Goal: Book appointment/travel/reservation

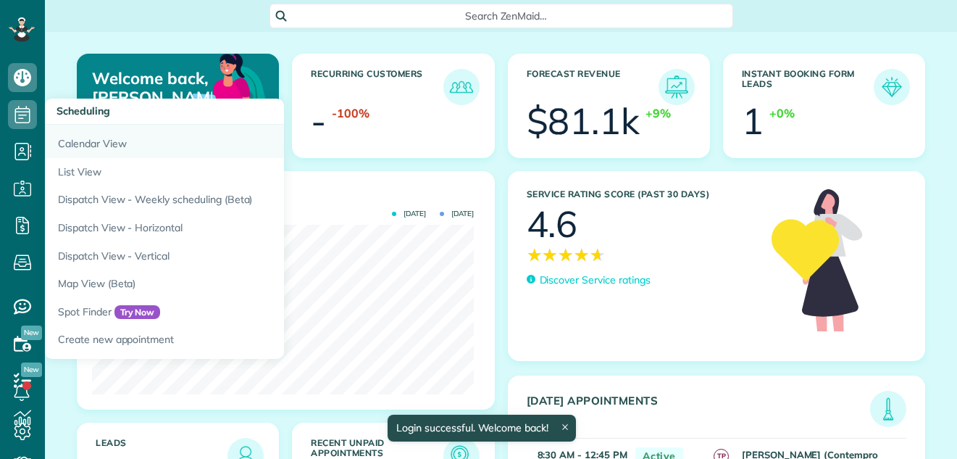
scroll to position [170, 382]
click at [78, 141] on link "Calendar View" at bounding box center [226, 141] width 362 height 33
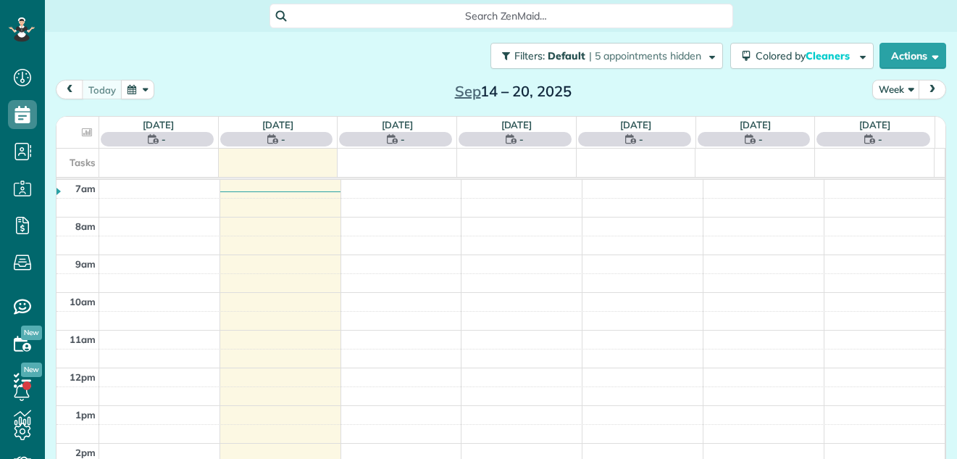
scroll to position [7, 7]
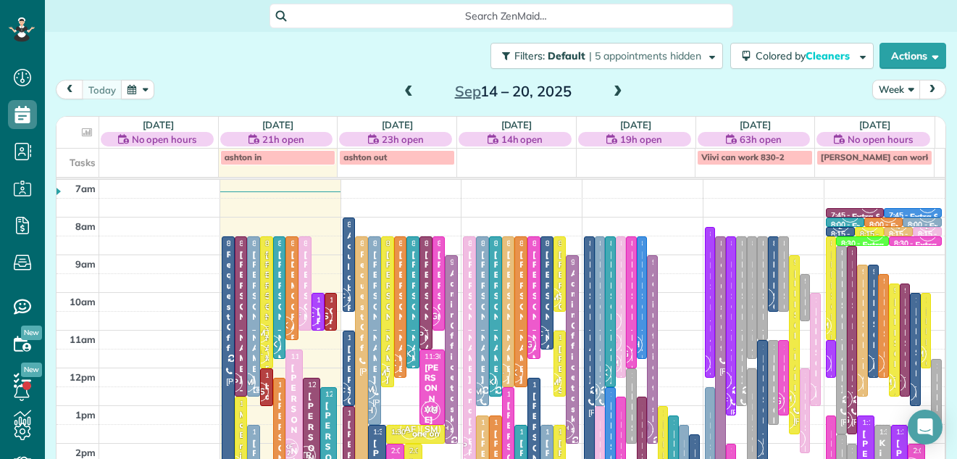
click at [881, 84] on button "Week" at bounding box center [896, 90] width 48 height 20
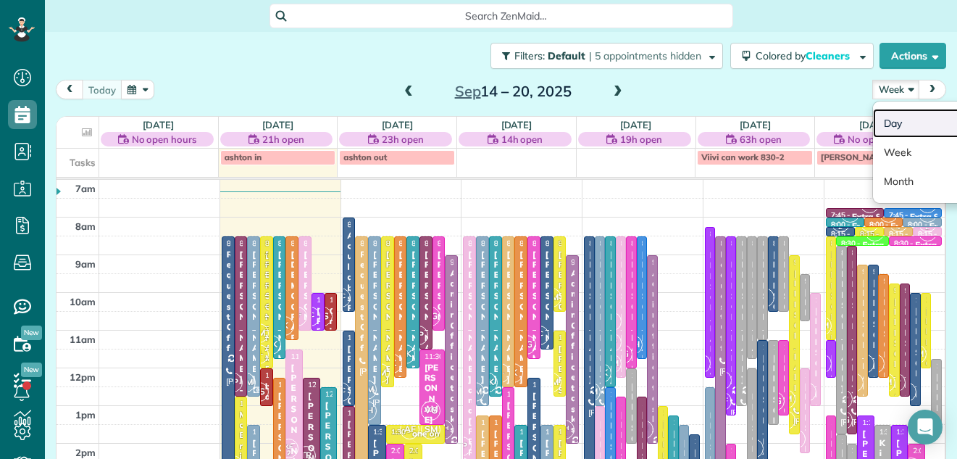
click at [879, 122] on link "Day" at bounding box center [930, 123] width 114 height 29
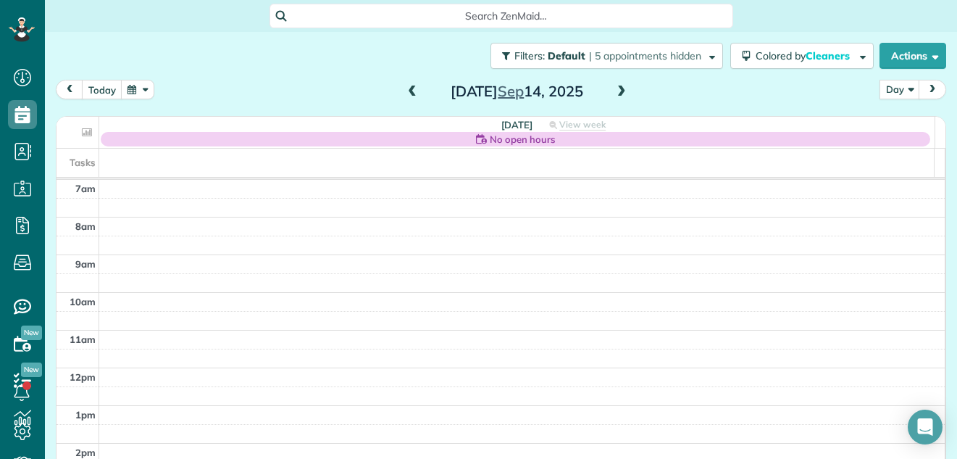
click at [619, 93] on span at bounding box center [622, 91] width 16 height 13
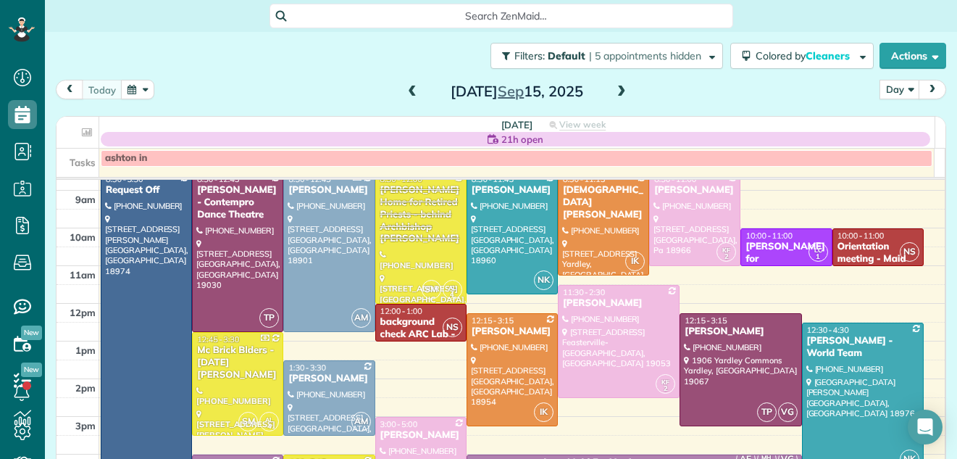
scroll to position [52, 0]
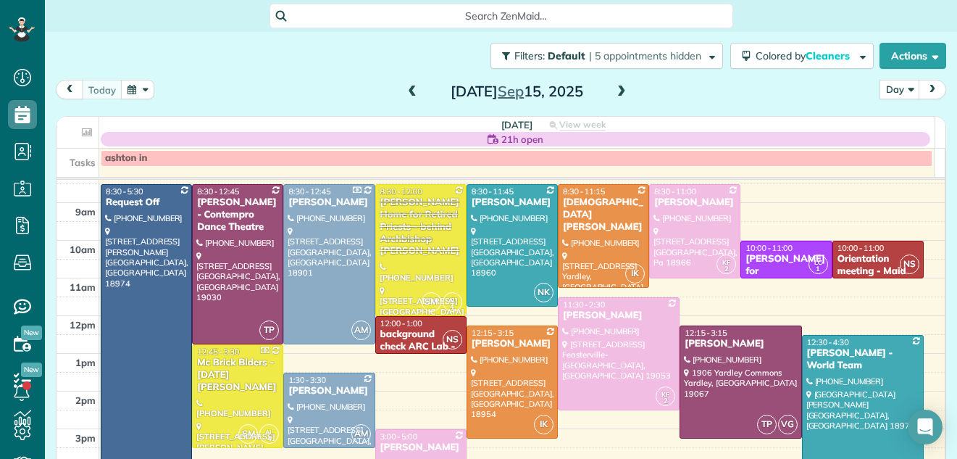
click at [615, 96] on span at bounding box center [622, 91] width 16 height 13
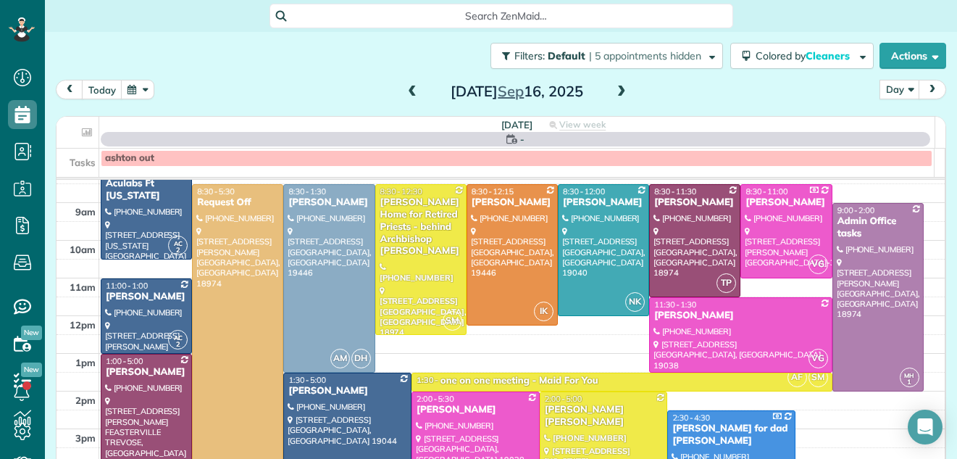
scroll to position [0, 0]
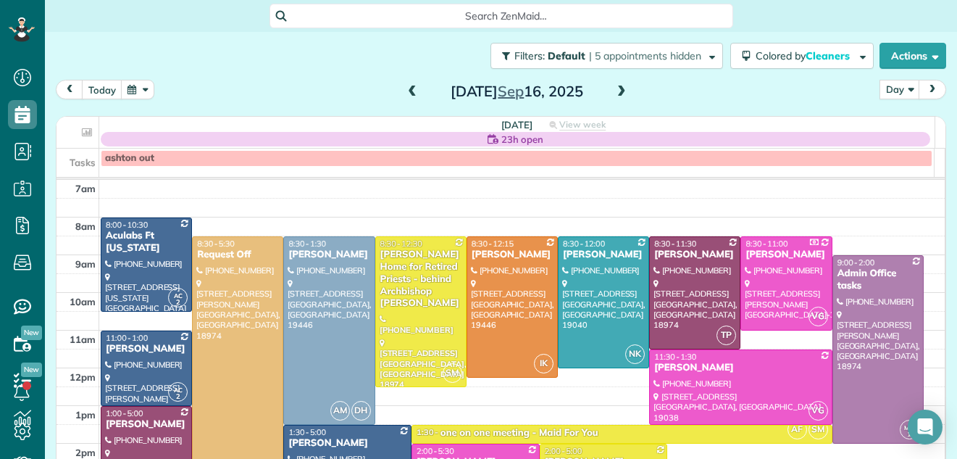
click at [615, 96] on span at bounding box center [622, 91] width 16 height 13
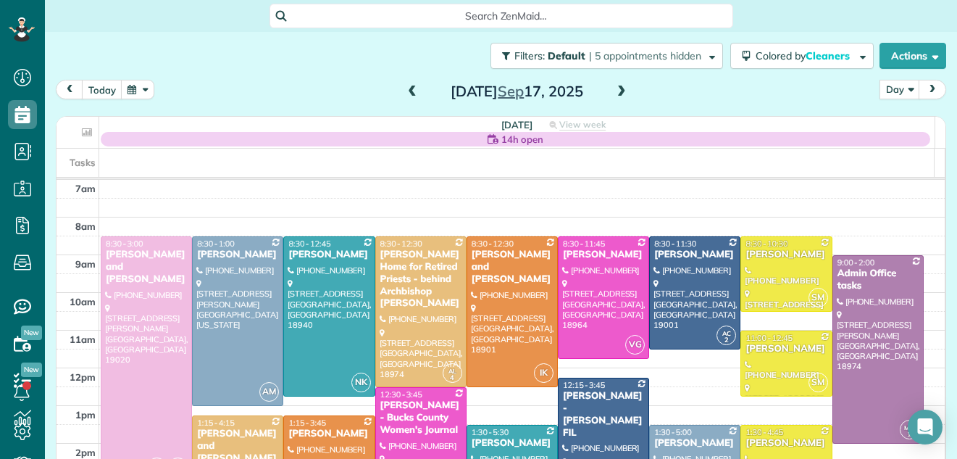
click at [615, 96] on span at bounding box center [622, 91] width 16 height 13
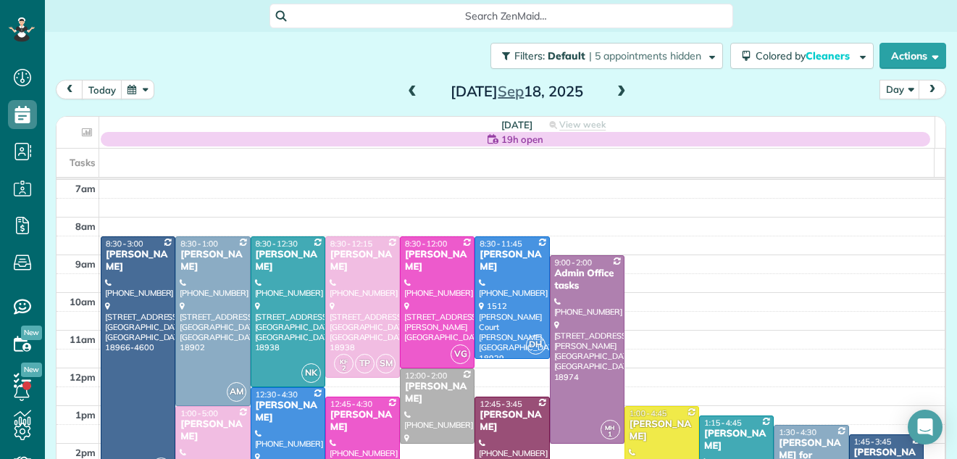
click at [615, 96] on span at bounding box center [622, 91] width 16 height 13
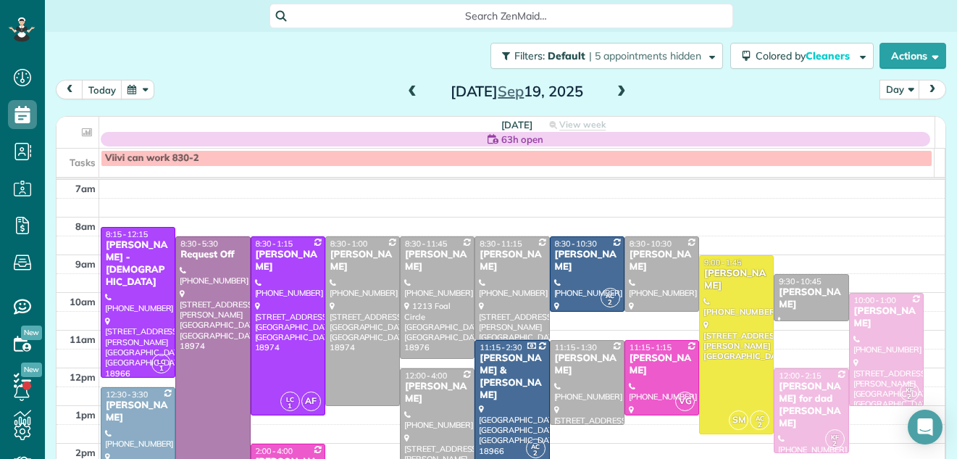
click at [615, 96] on span at bounding box center [622, 91] width 16 height 13
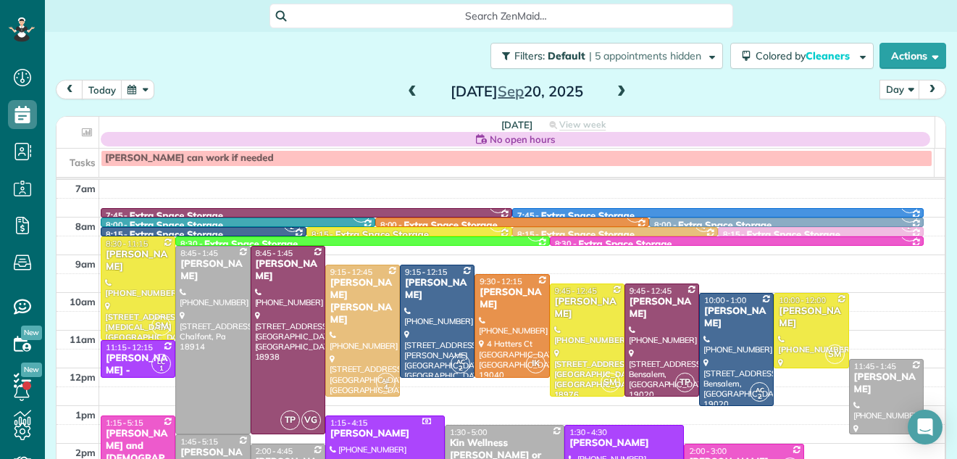
click at [408, 92] on span at bounding box center [412, 91] width 16 height 13
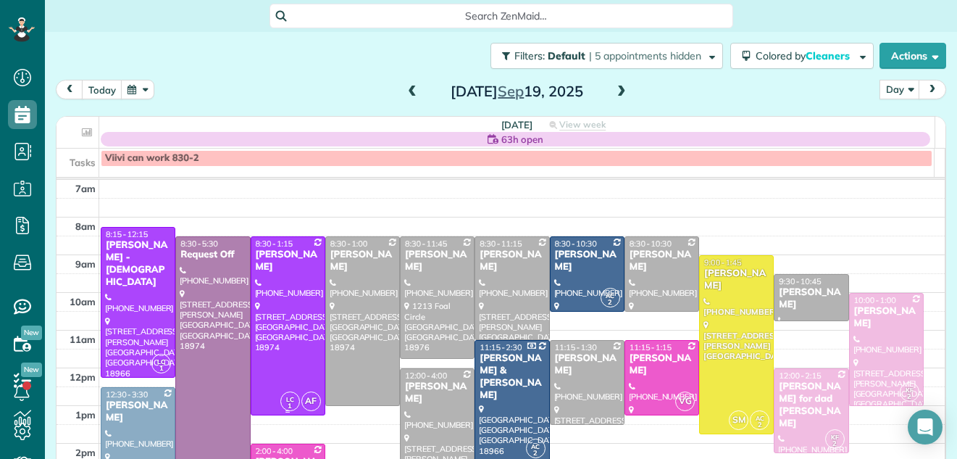
click at [282, 312] on div at bounding box center [287, 325] width 73 height 177
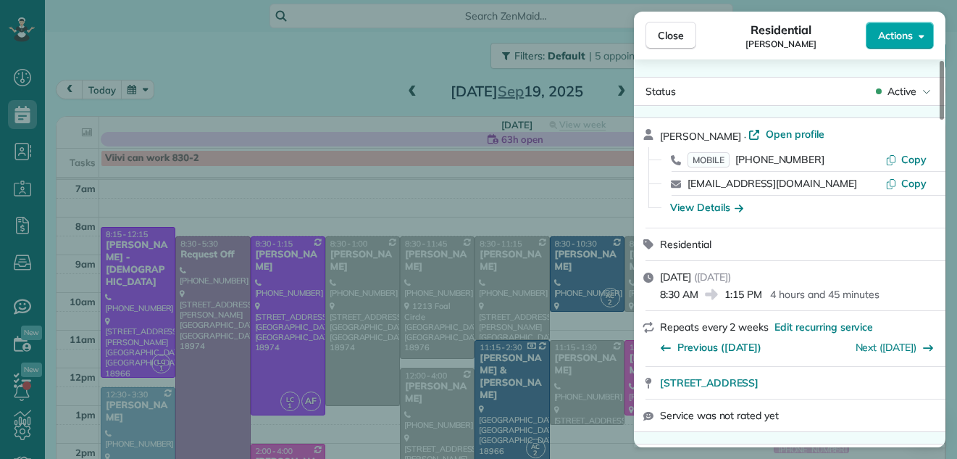
click at [896, 38] on span "Actions" at bounding box center [895, 35] width 35 height 14
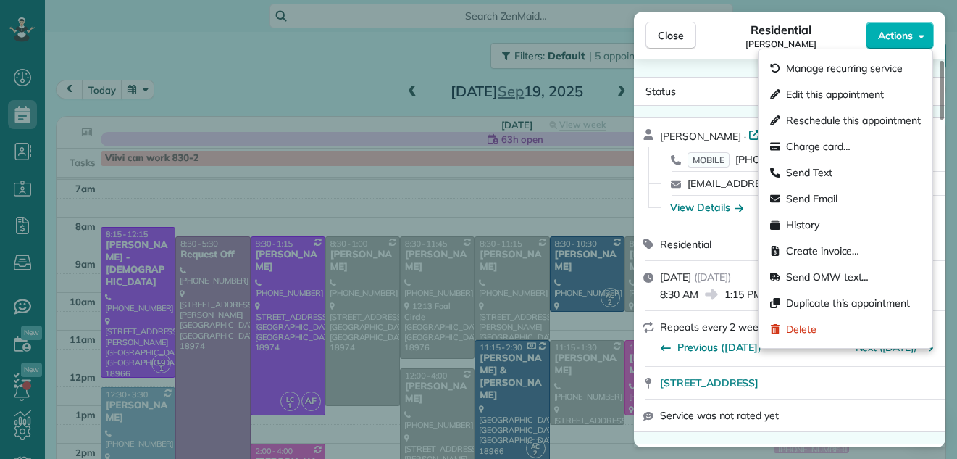
click at [830, 36] on div "Residential Theresa Carr" at bounding box center [781, 35] width 170 height 29
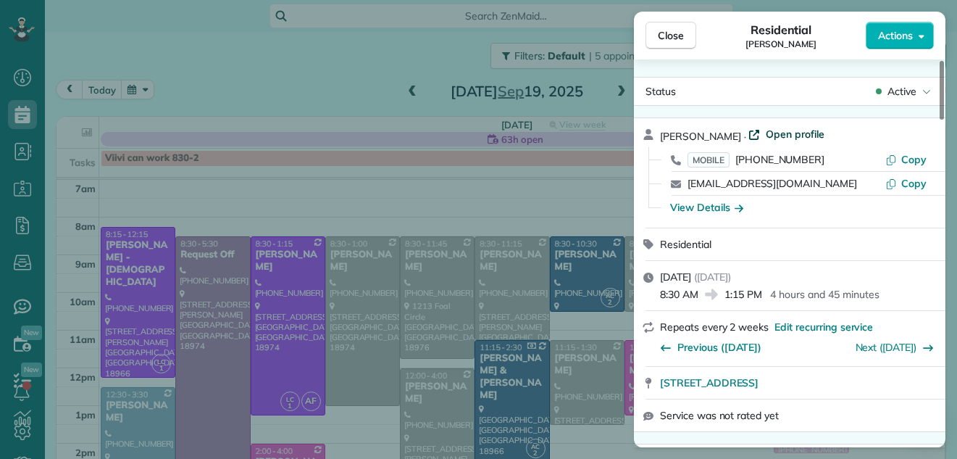
click at [766, 128] on span "Open profile" at bounding box center [795, 134] width 59 height 14
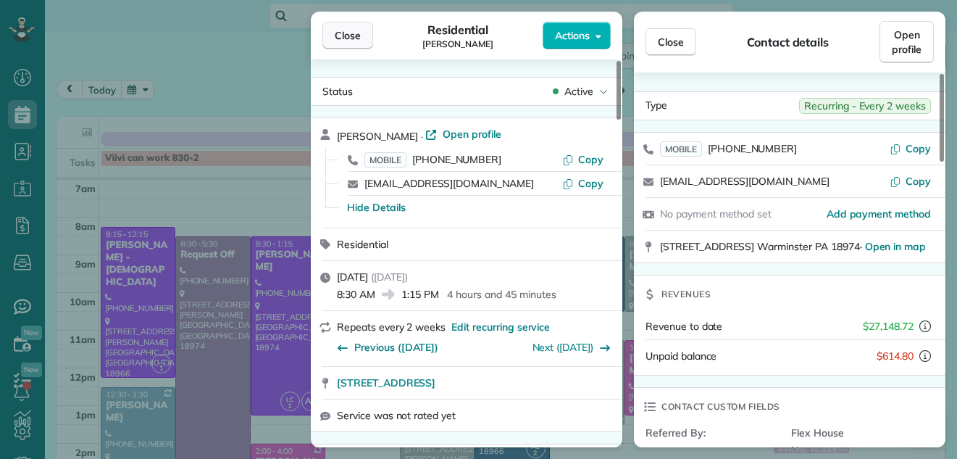
click at [354, 32] on span "Close" at bounding box center [348, 35] width 26 height 14
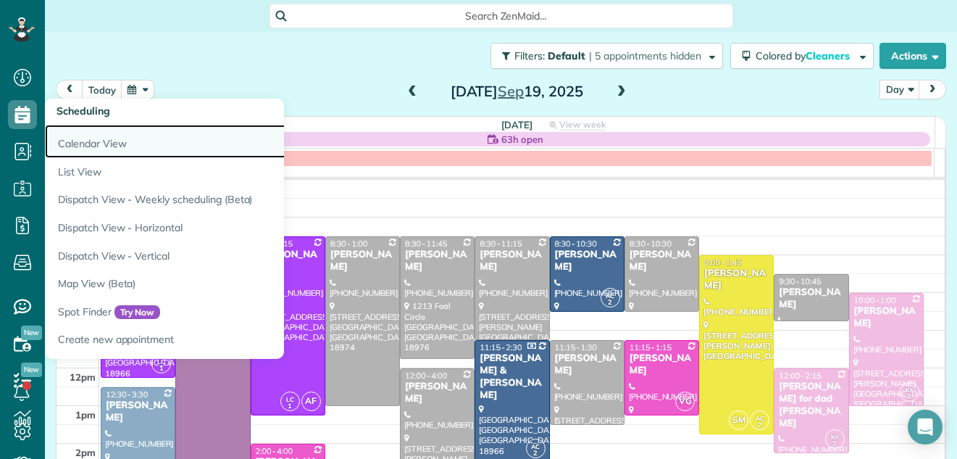
click at [59, 133] on link "Calendar View" at bounding box center [226, 141] width 362 height 33
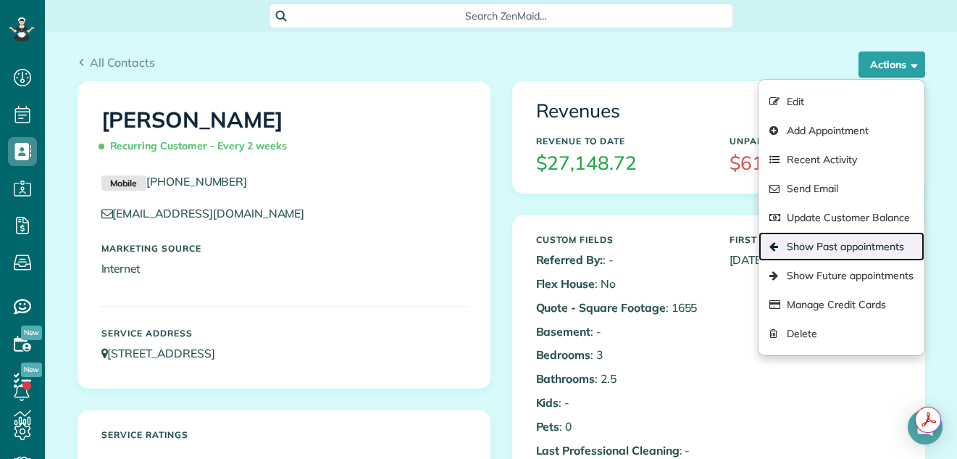
click at [814, 244] on link "Show Past appointments" at bounding box center [841, 246] width 165 height 29
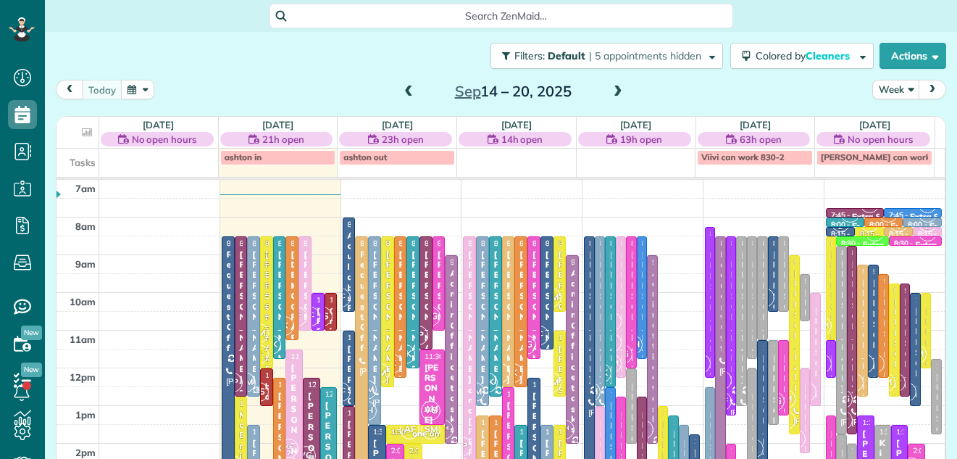
scroll to position [7, 7]
click at [885, 85] on button "Week" at bounding box center [896, 90] width 48 height 20
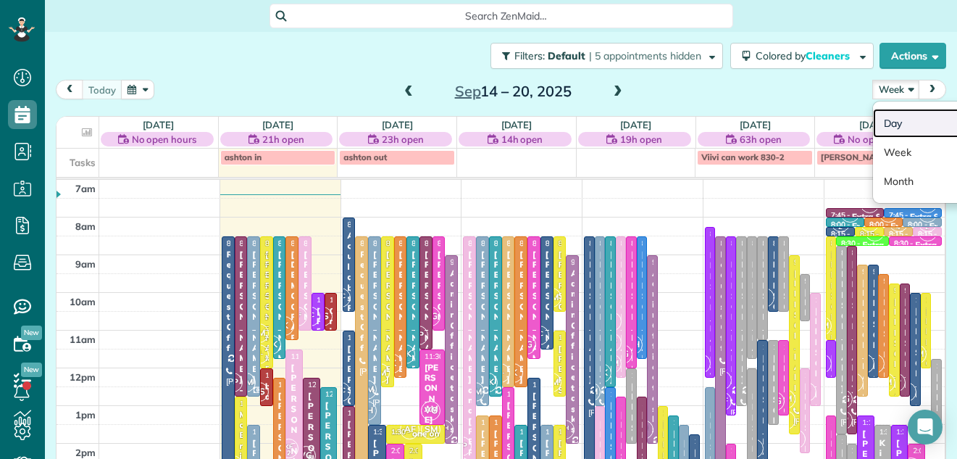
click at [878, 112] on link "Day" at bounding box center [930, 123] width 114 height 29
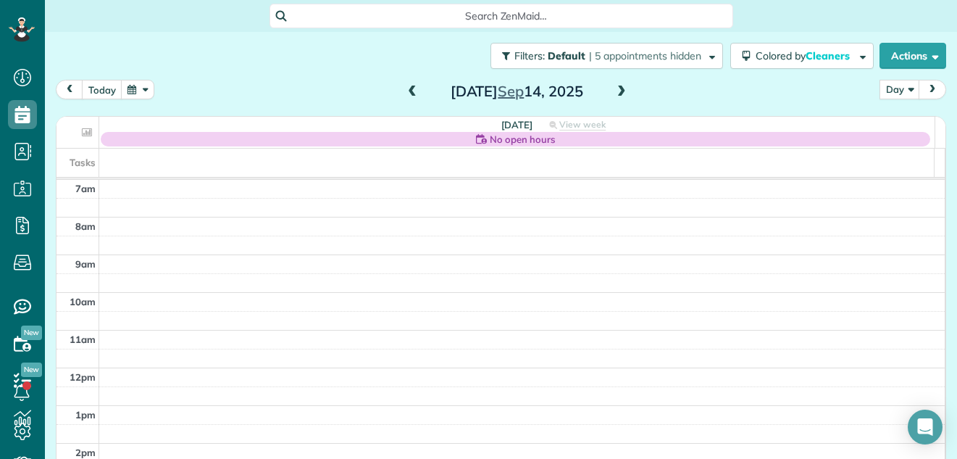
click at [617, 89] on span at bounding box center [622, 91] width 16 height 13
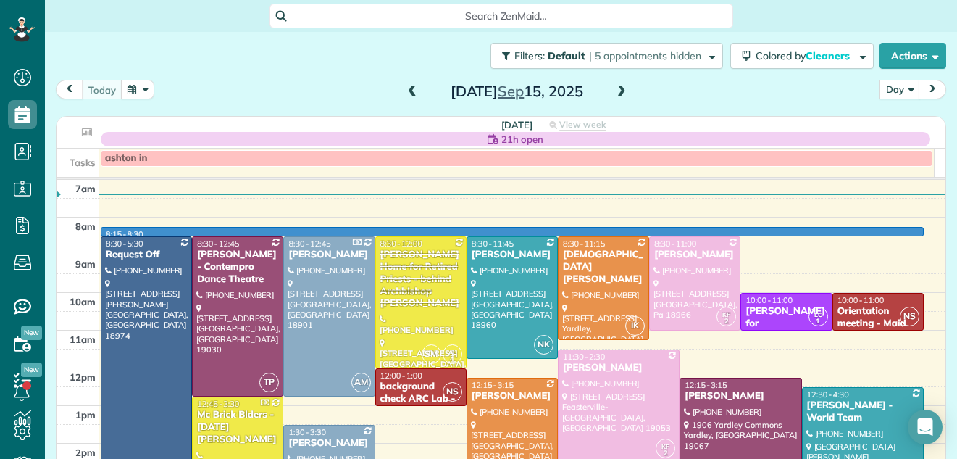
click at [788, 235] on div "7am 8am 9am 10am 11am 12pm 1pm 2pm 3pm 4pm 5pm 6pm 7pm 8pm 8:15 - 8:30 AC 2 8:3…" at bounding box center [501, 443] width 888 height 527
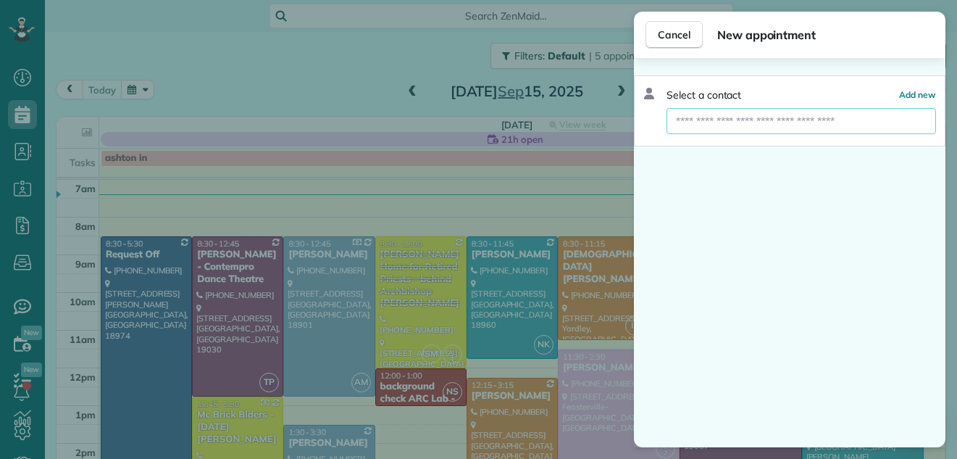
click at [715, 125] on input "text" at bounding box center [801, 121] width 269 height 26
type input "*"
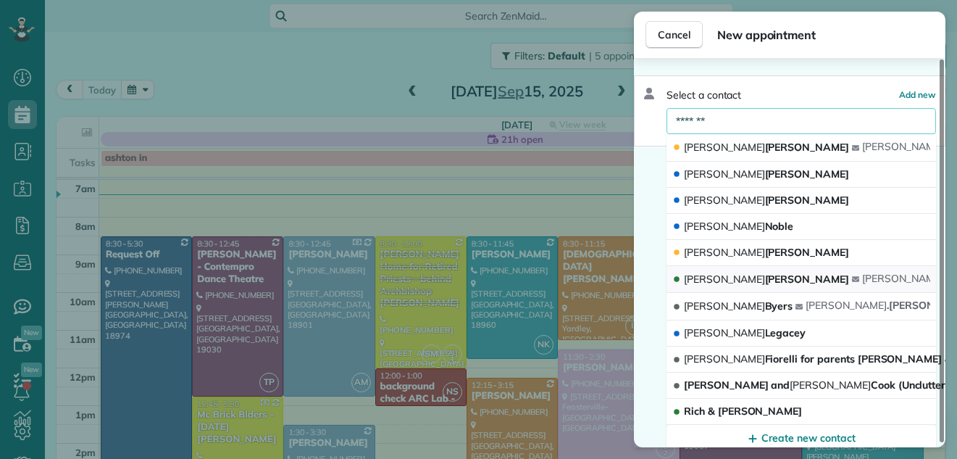
type input "*******"
click at [721, 278] on span "[PERSON_NAME]" at bounding box center [724, 278] width 81 height 13
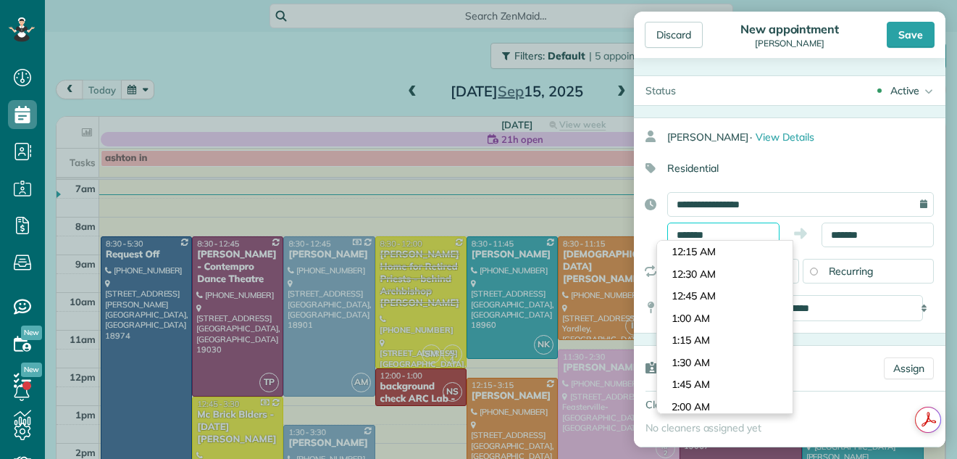
click at [723, 243] on body "Dashboard Scheduling Calendar View List View Dispatch View - Weekly scheduling …" at bounding box center [478, 229] width 957 height 459
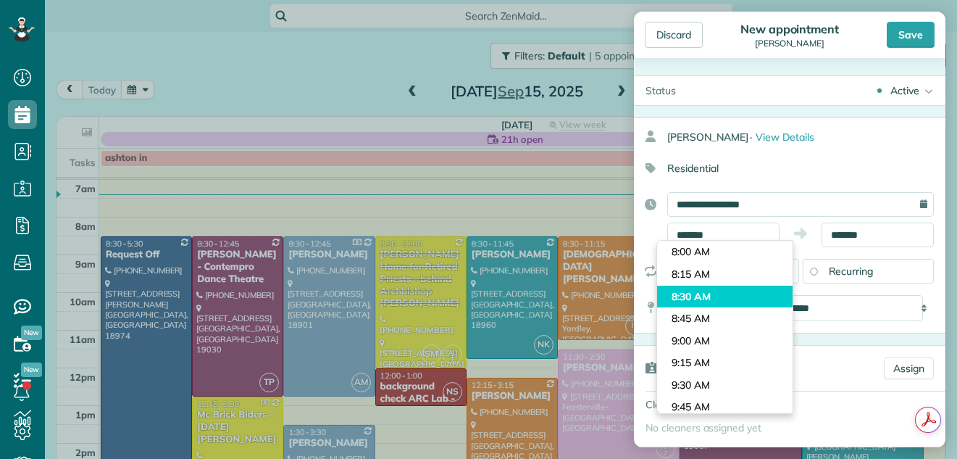
type input "*******"
click at [719, 299] on body "Dashboard Scheduling Calendar View List View Dispatch View - Weekly scheduling …" at bounding box center [478, 229] width 957 height 459
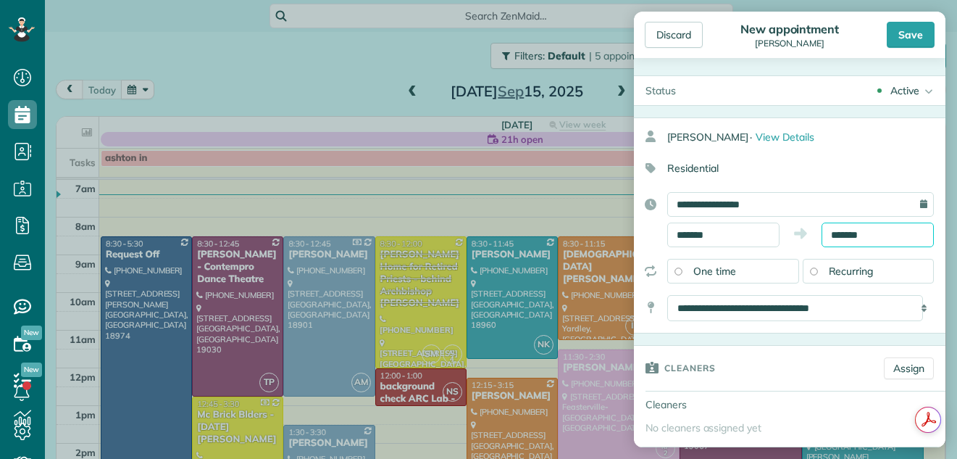
click at [845, 229] on input "*******" at bounding box center [878, 234] width 112 height 25
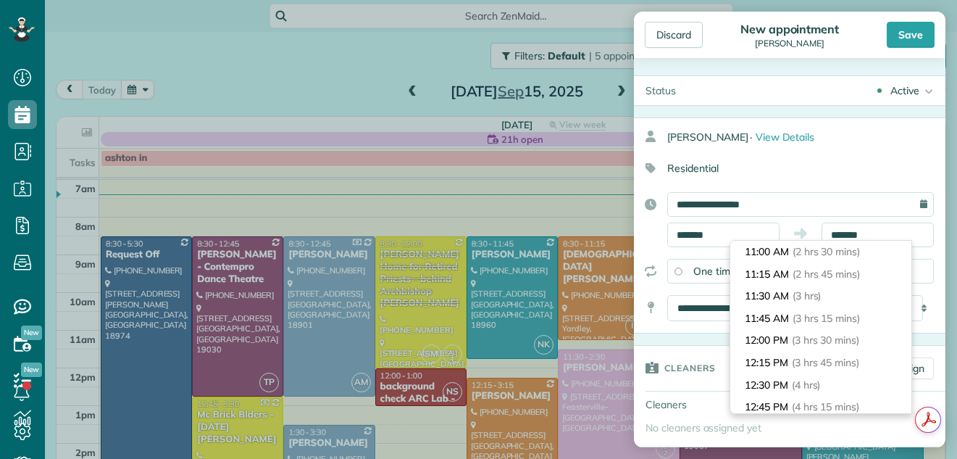
scroll to position [235, 0]
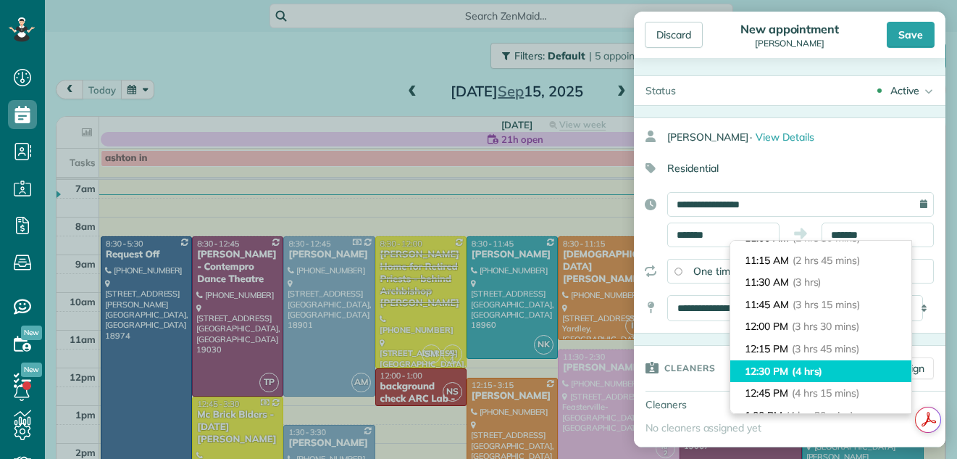
type input "********"
click at [846, 370] on li "12:30 PM (4 hrs)" at bounding box center [820, 371] width 181 height 22
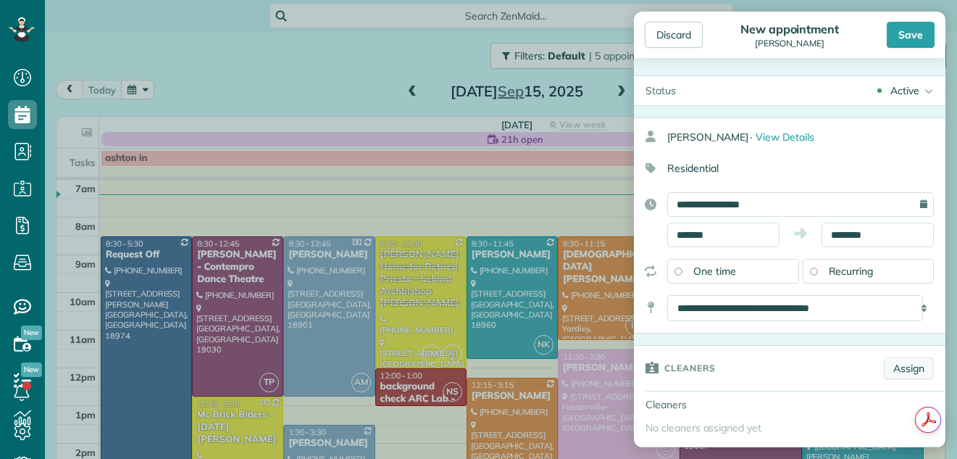
click at [910, 363] on link "Assign" at bounding box center [909, 368] width 50 height 22
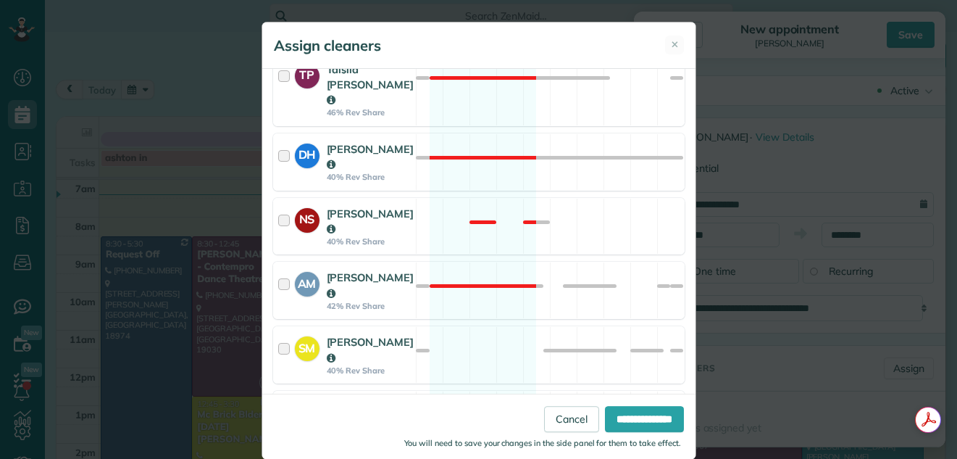
scroll to position [768, 0]
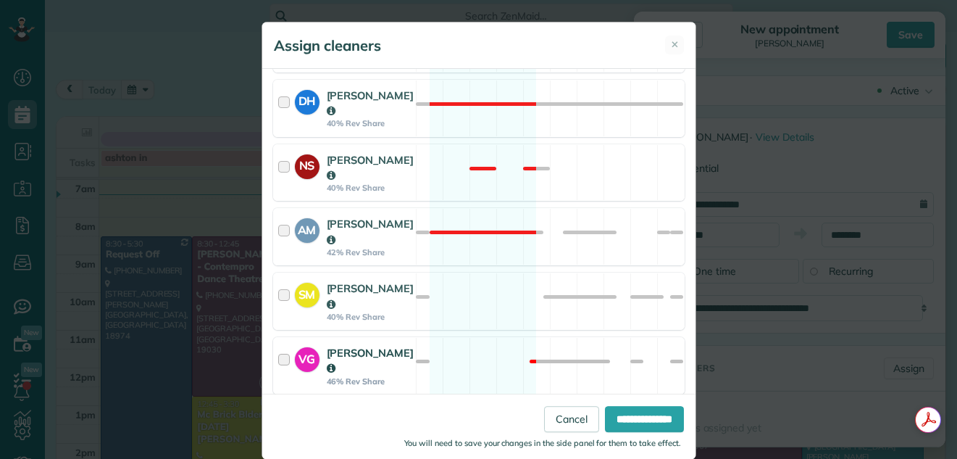
click at [279, 345] on div at bounding box center [286, 365] width 17 height 41
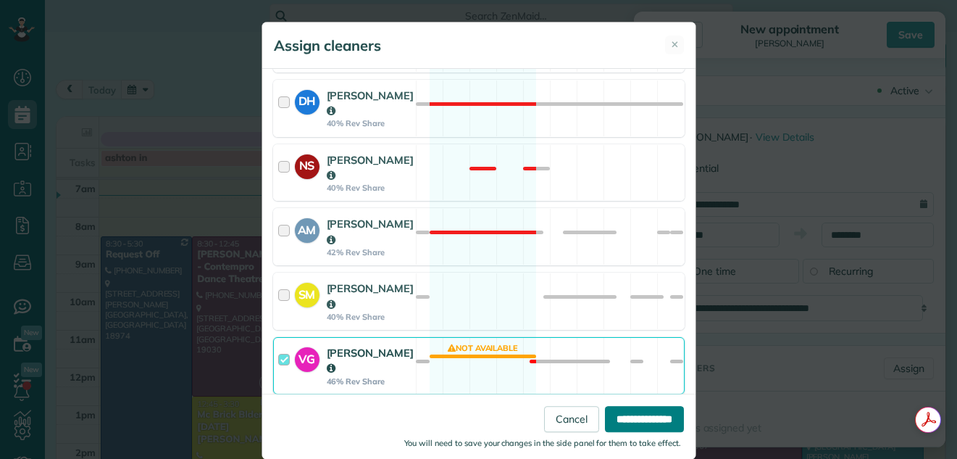
click at [636, 416] on input "**********" at bounding box center [644, 419] width 79 height 26
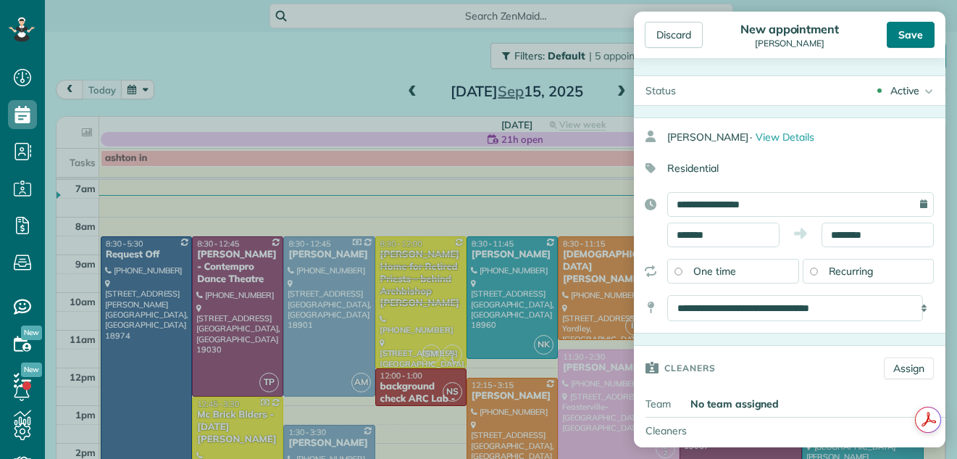
click at [920, 28] on div "Save" at bounding box center [911, 35] width 48 height 26
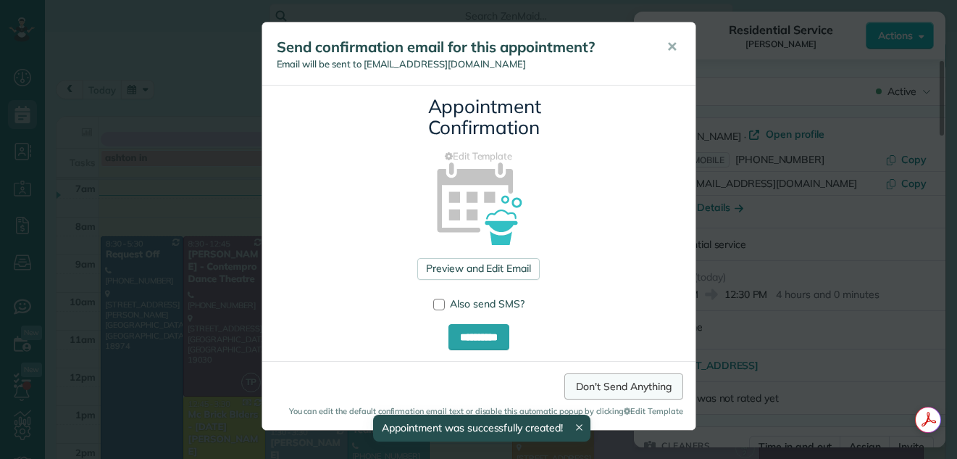
click at [591, 390] on link "Don't Send Anything" at bounding box center [623, 386] width 118 height 26
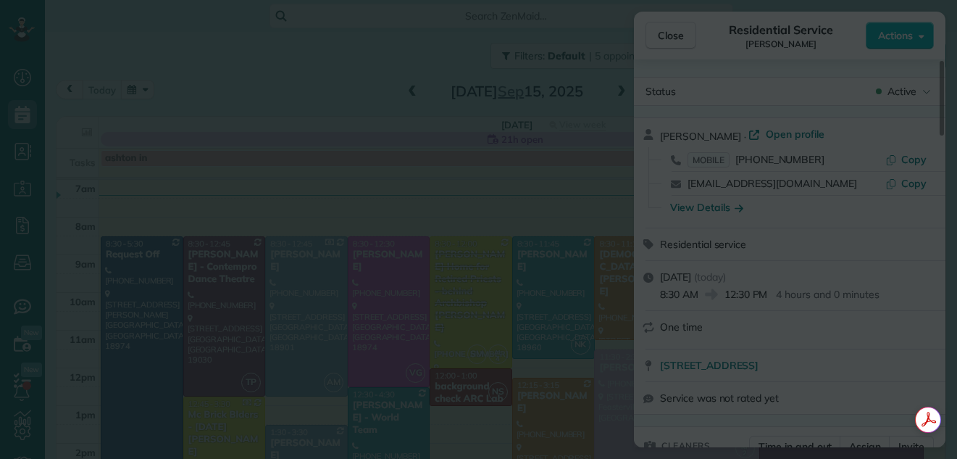
click at [591, 390] on div "**********" at bounding box center [478, 229] width 957 height 459
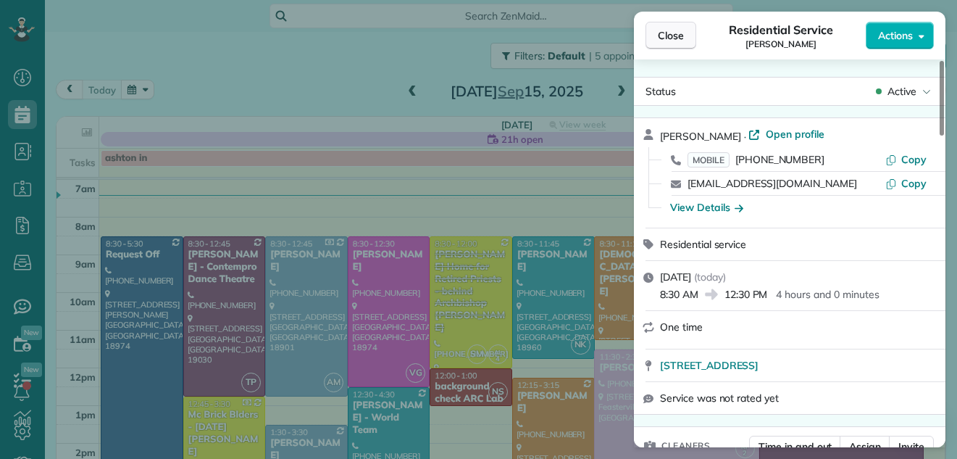
click at [667, 22] on button "Close" at bounding box center [670, 36] width 51 height 28
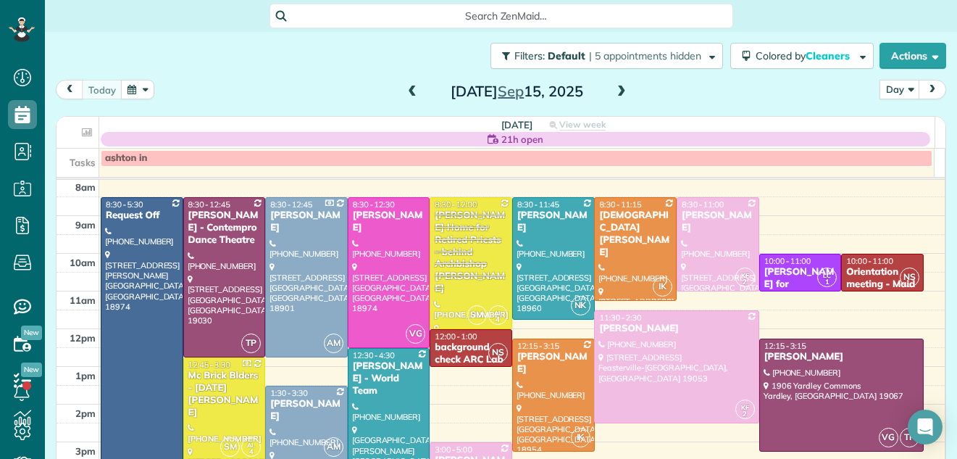
scroll to position [6, 0]
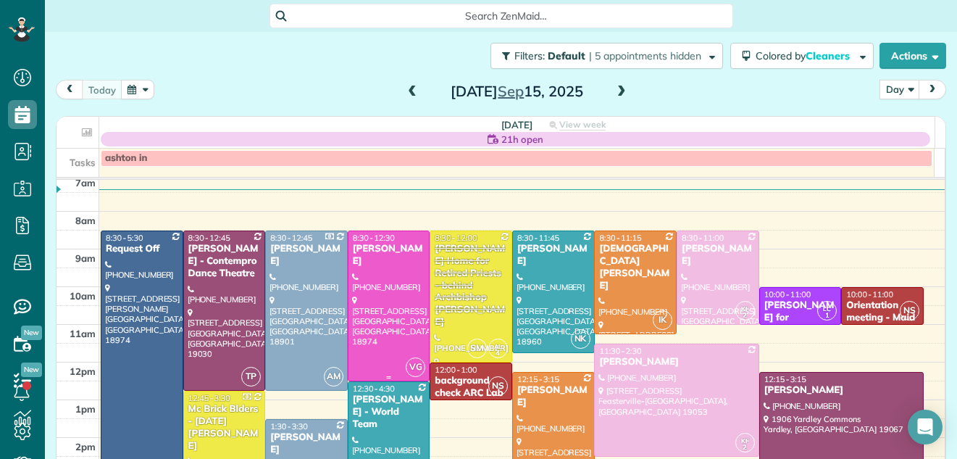
click at [389, 289] on div at bounding box center [388, 305] width 81 height 149
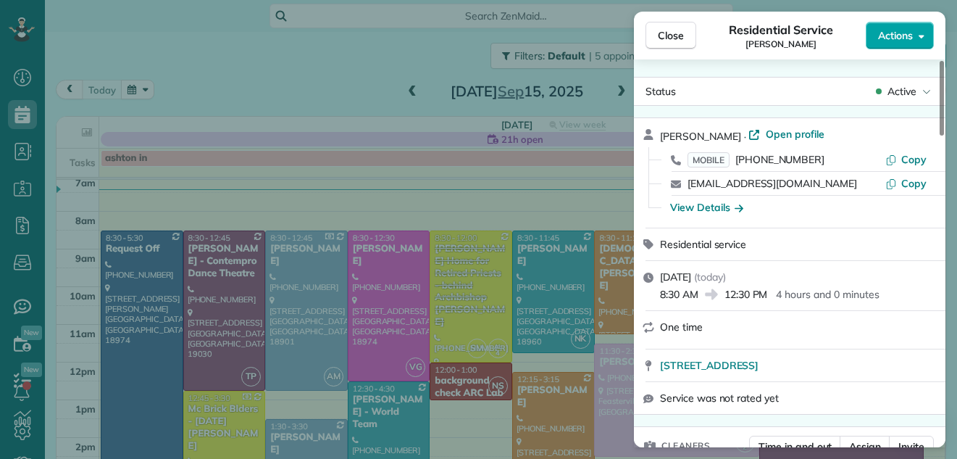
click at [890, 31] on span "Actions" at bounding box center [895, 35] width 35 height 14
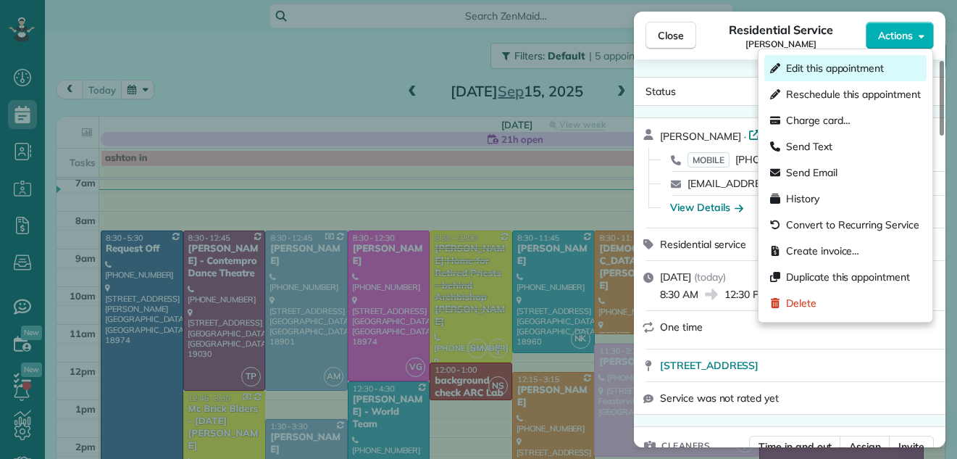
click at [816, 70] on span "Edit this appointment" at bounding box center [835, 68] width 98 height 14
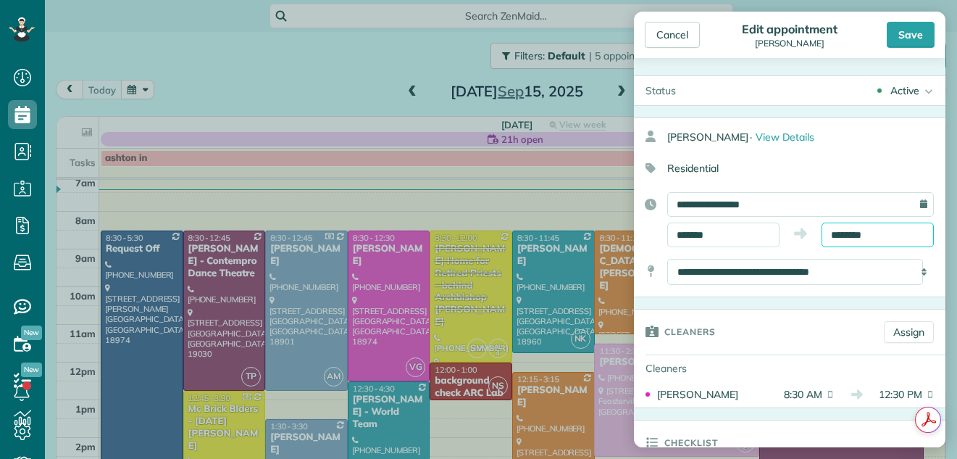
click at [840, 233] on input "********" at bounding box center [878, 234] width 112 height 25
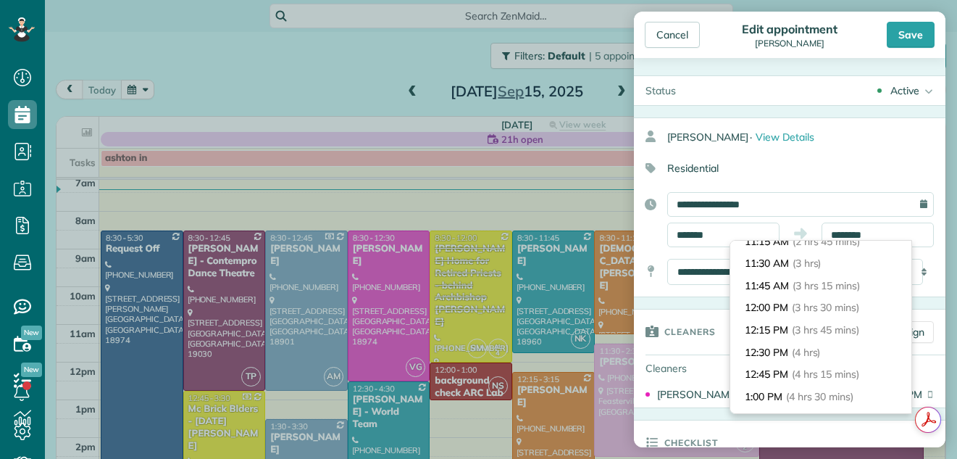
scroll to position [245, 0]
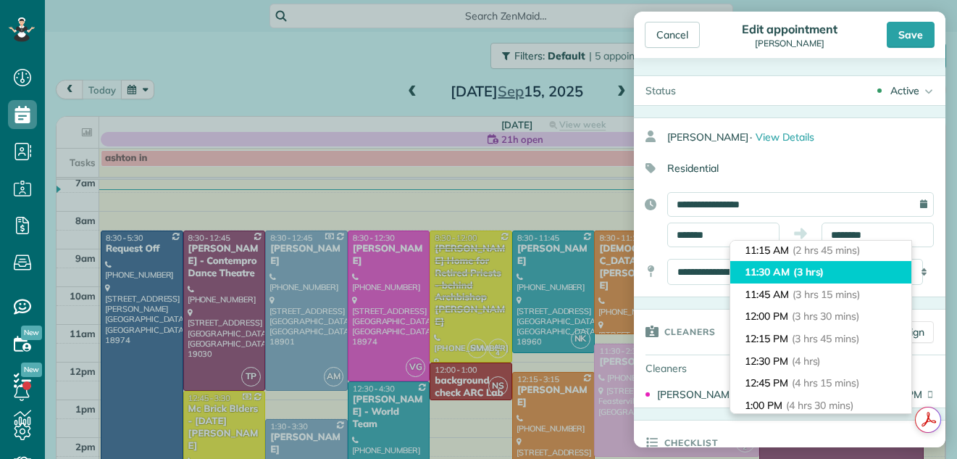
click at [864, 270] on li "11:30 AM (3 hrs)" at bounding box center [820, 272] width 181 height 22
type input "********"
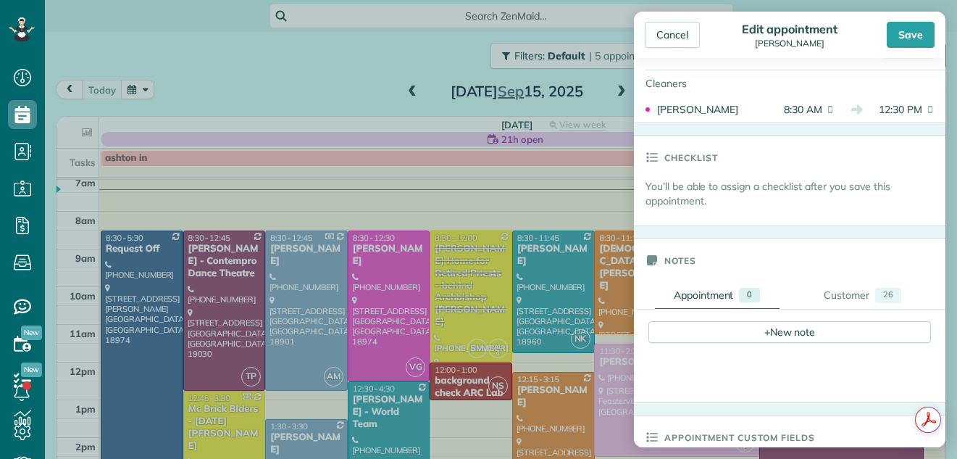
scroll to position [291, 0]
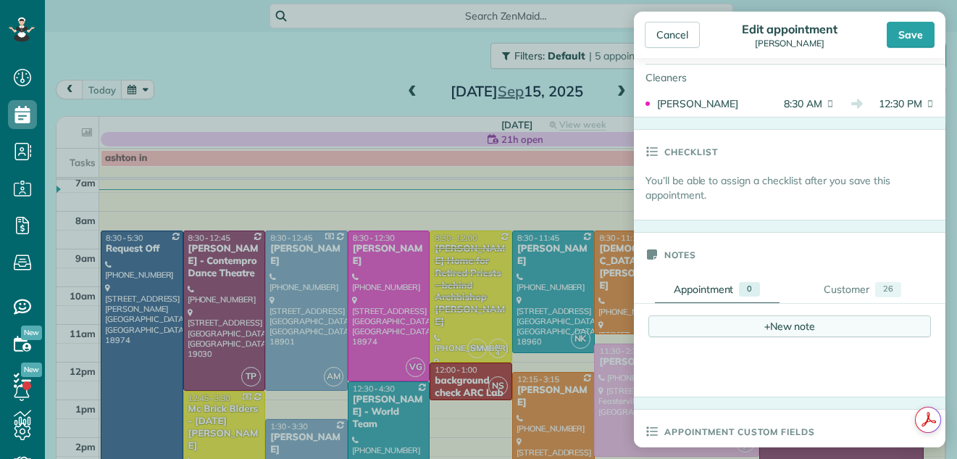
click at [778, 330] on div "+ New note" at bounding box center [789, 326] width 283 height 22
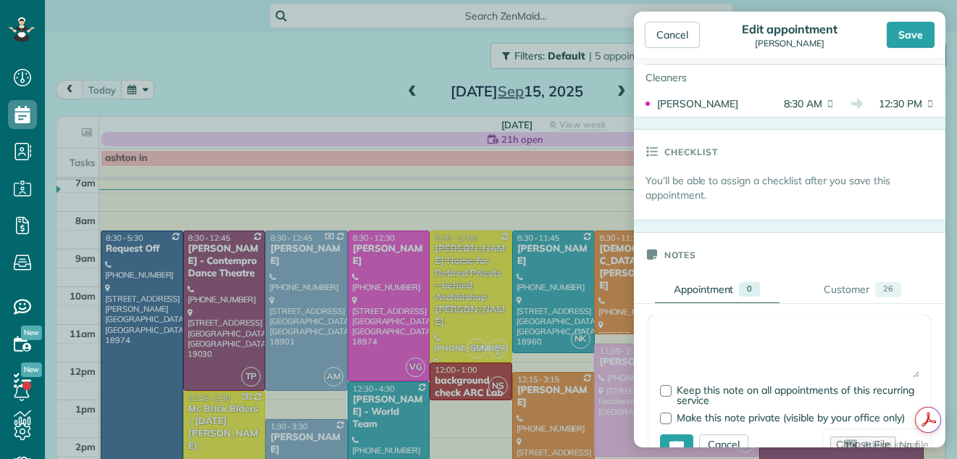
click at [687, 330] on textarea at bounding box center [789, 352] width 259 height 51
type textarea "**********"
click at [669, 437] on input "****" at bounding box center [676, 445] width 33 height 22
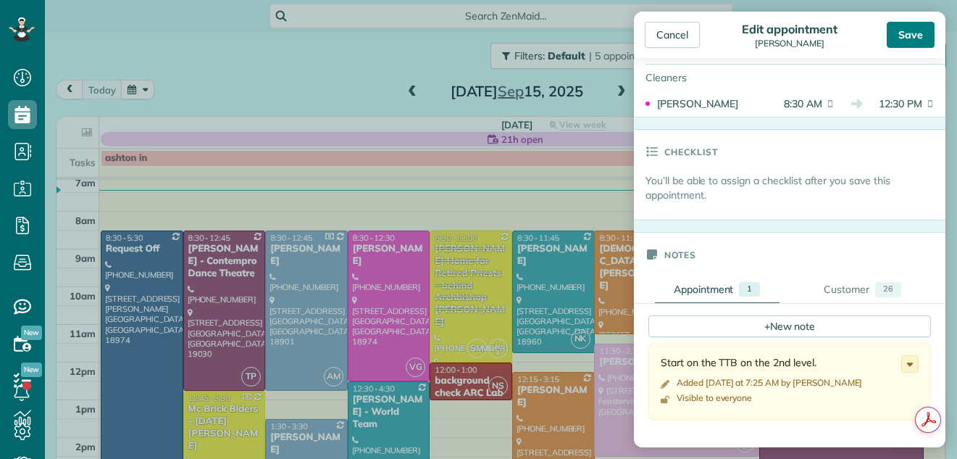
click at [917, 30] on div "Save" at bounding box center [911, 35] width 48 height 26
